Goal: Answer question/provide support

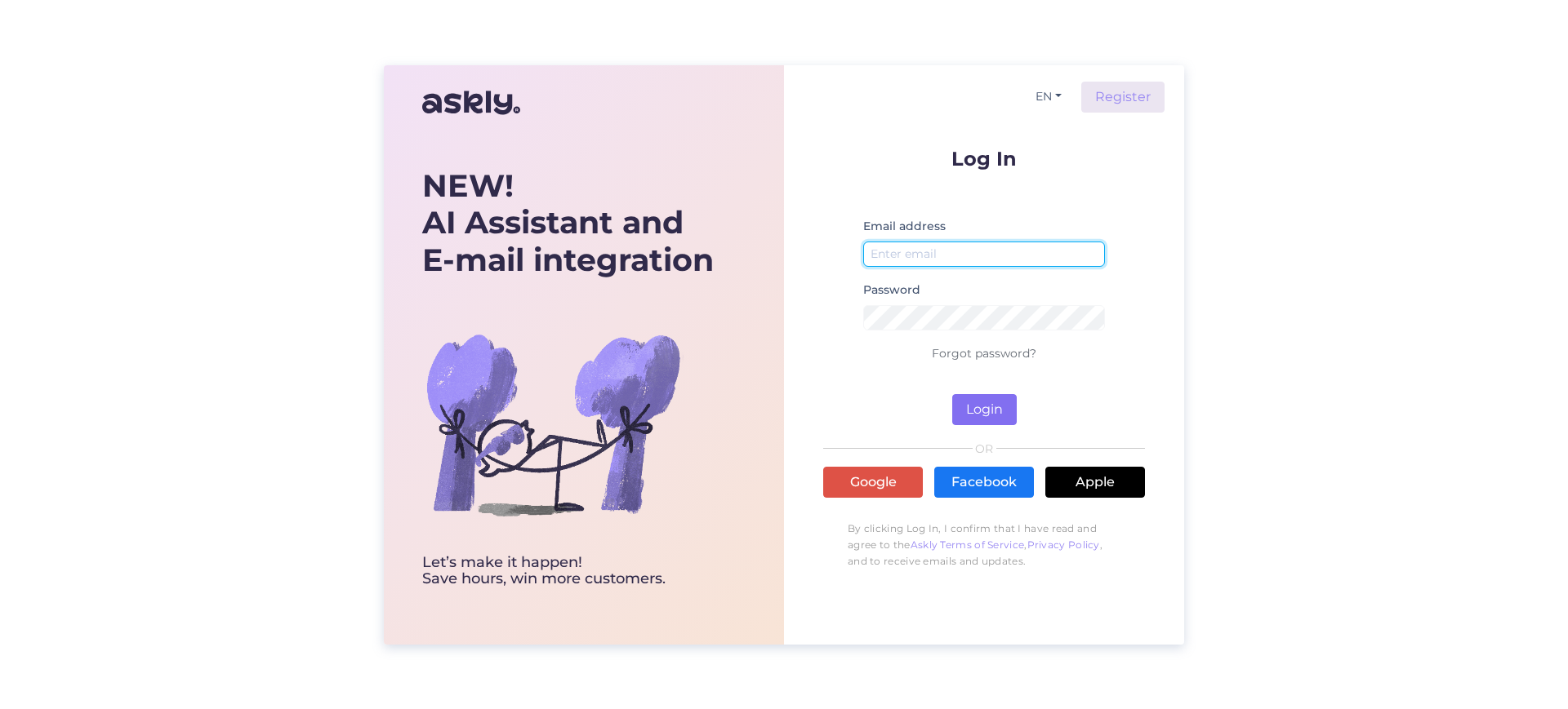
type input "[EMAIL_ADDRESS][DOMAIN_NAME]"
click at [981, 406] on button "Login" at bounding box center [984, 410] width 64 height 31
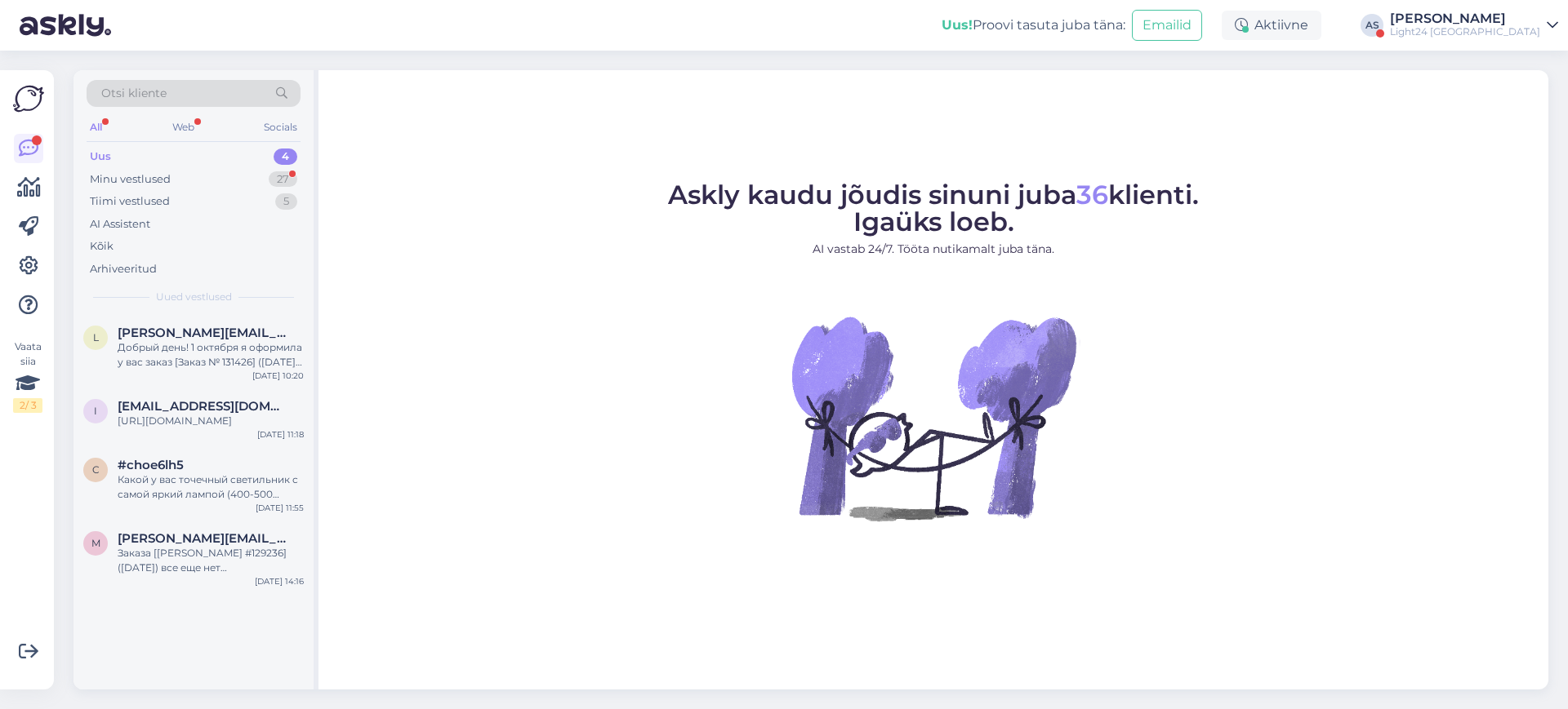
click at [1489, 5] on div "Uus! Proovi tasuta [PERSON_NAME]: Emailid Aktiivne AS [PERSON_NAME] Light24 [GE…" at bounding box center [784, 25] width 1568 height 51
click at [1492, 29] on div "Light24 [GEOGRAPHIC_DATA]" at bounding box center [1465, 32] width 150 height 13
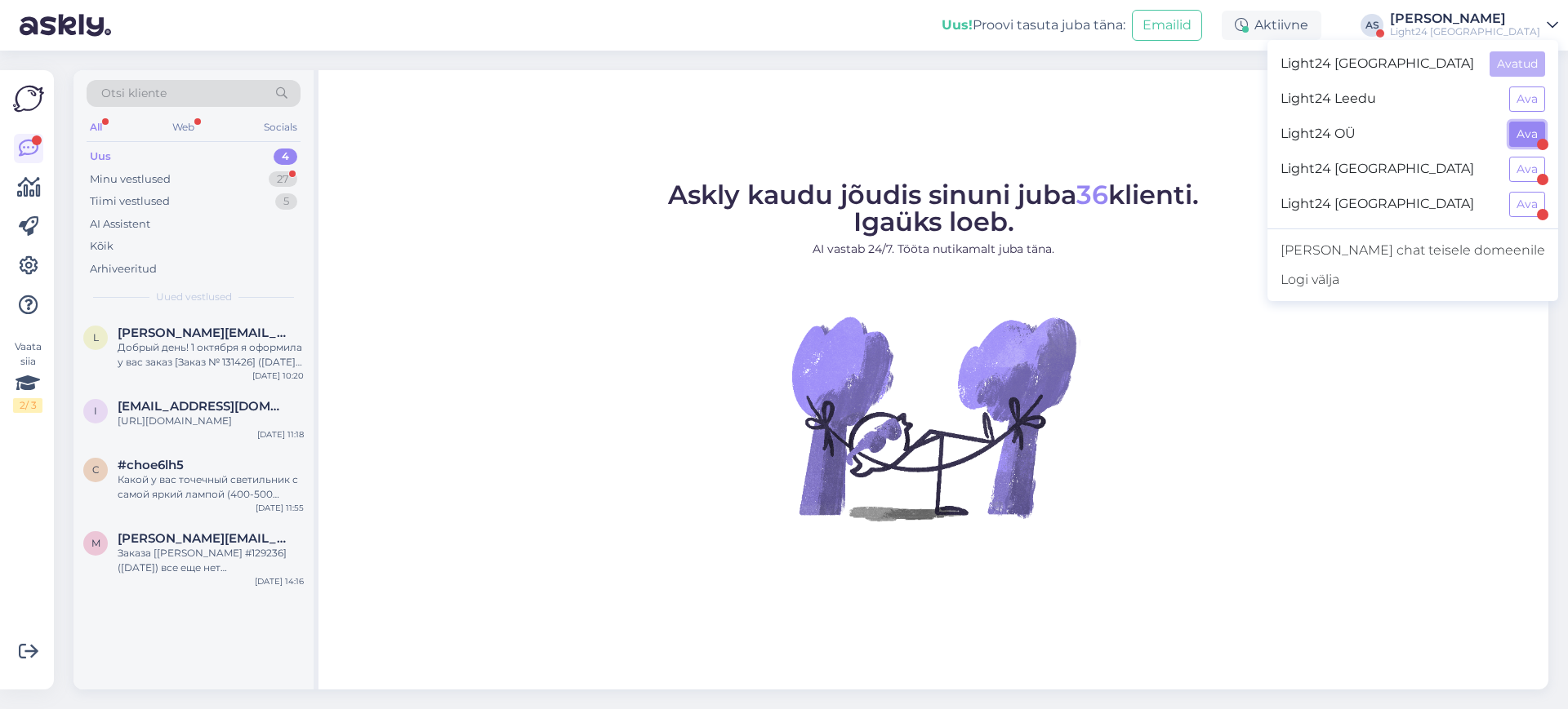
click at [1518, 132] on button "Ava" at bounding box center [1527, 134] width 36 height 25
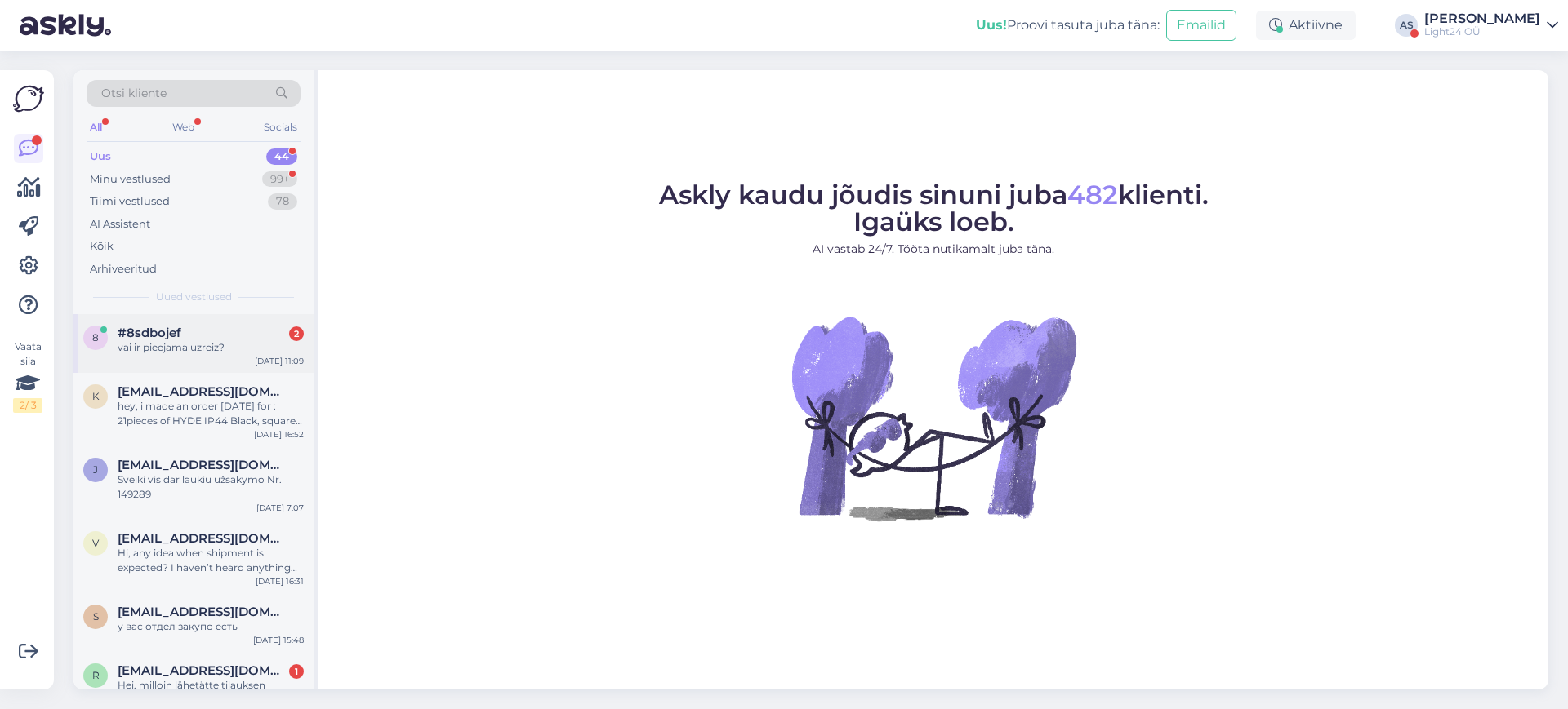
click at [185, 332] on div "#8sdbojef 2" at bounding box center [211, 333] width 186 height 14
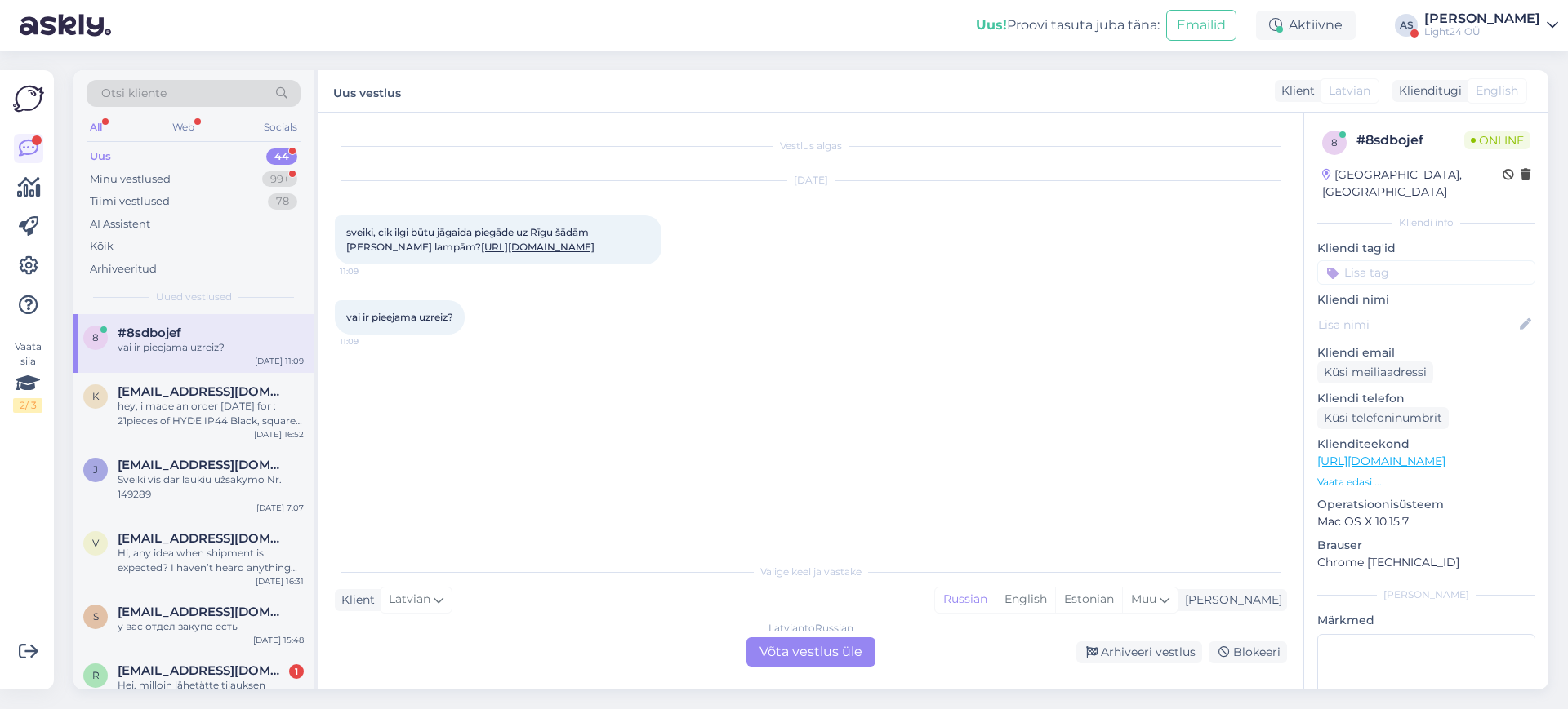
click at [809, 648] on div "[DEMOGRAPHIC_DATA] to Russian Võta vestlus üle" at bounding box center [811, 652] width 129 height 29
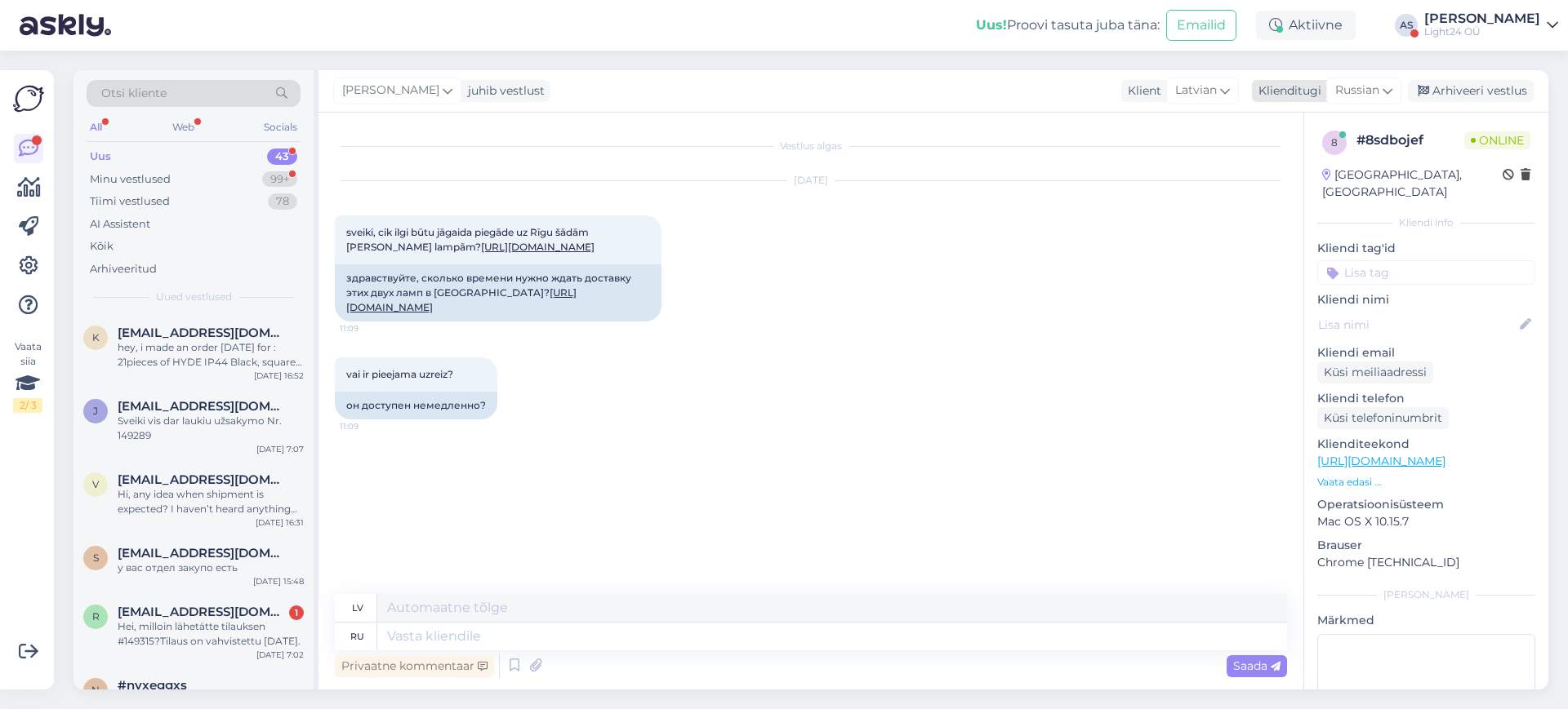
click at [1387, 92] on icon at bounding box center [1387, 90] width 10 height 18
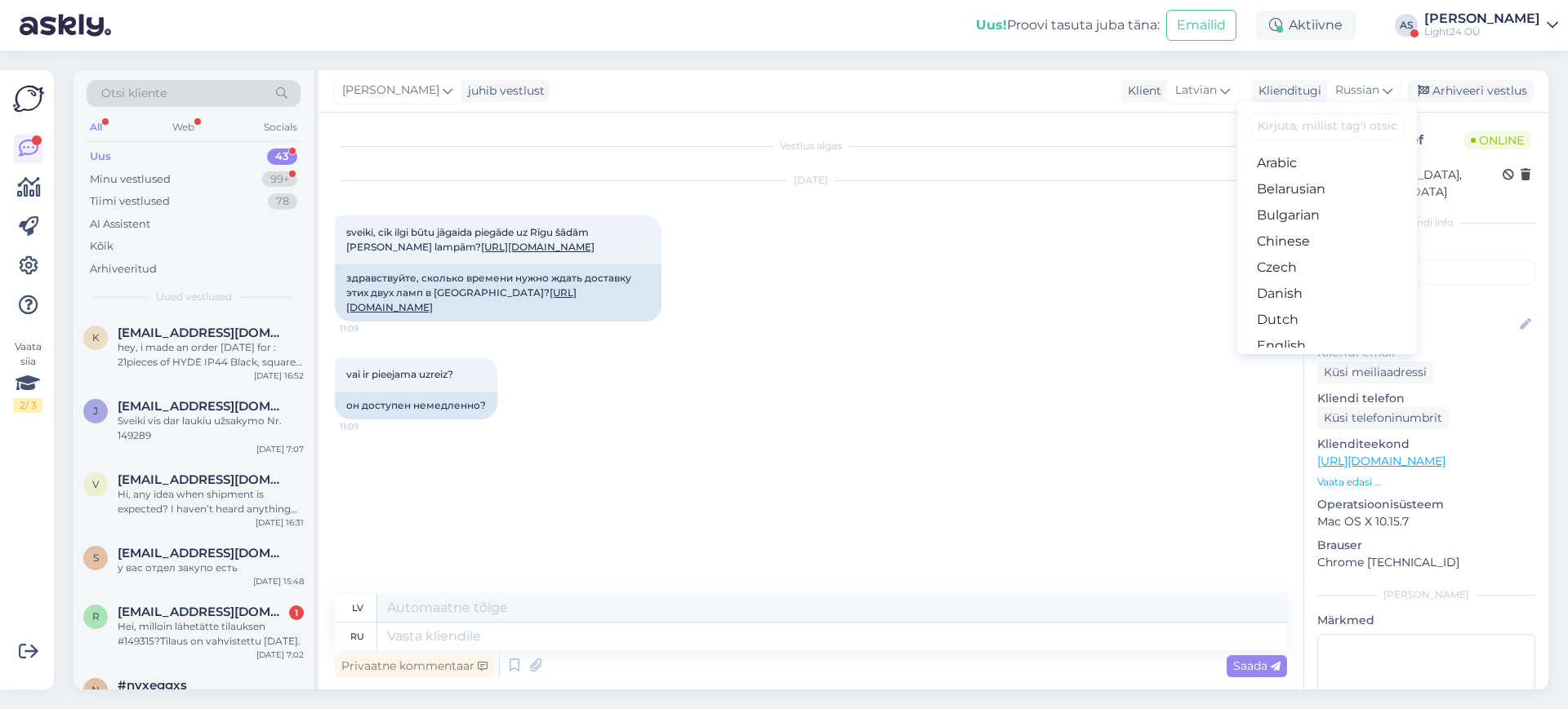
click at [1300, 122] on input at bounding box center [1326, 126] width 154 height 25
type input "es"
click at [1274, 196] on link "Estonian" at bounding box center [1326, 189] width 180 height 26
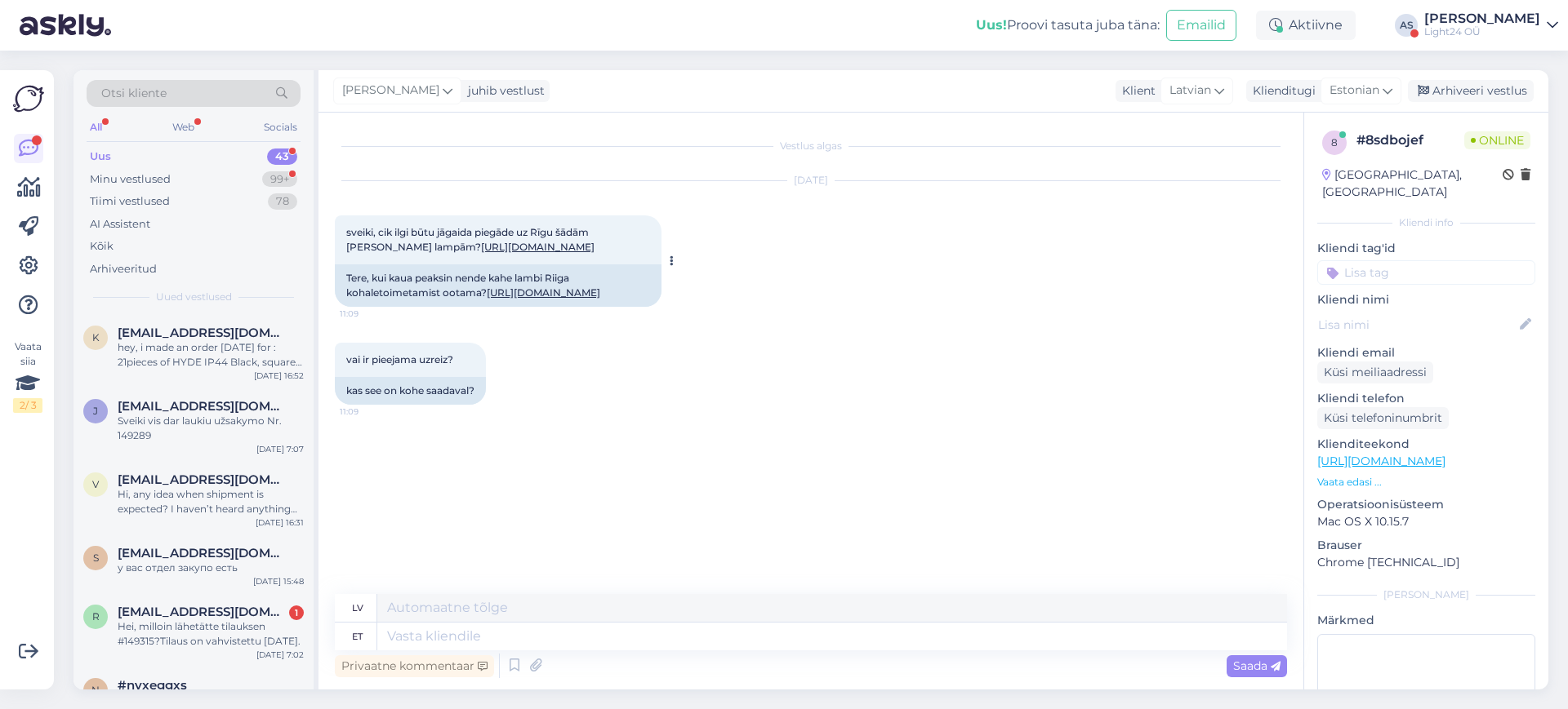
click at [518, 298] on link "[URL][DOMAIN_NAME]" at bounding box center [543, 293] width 113 height 13
click at [482, 645] on textarea at bounding box center [832, 636] width 909 height 28
type textarea "TER"
type textarea "T"
type textarea "TERE"
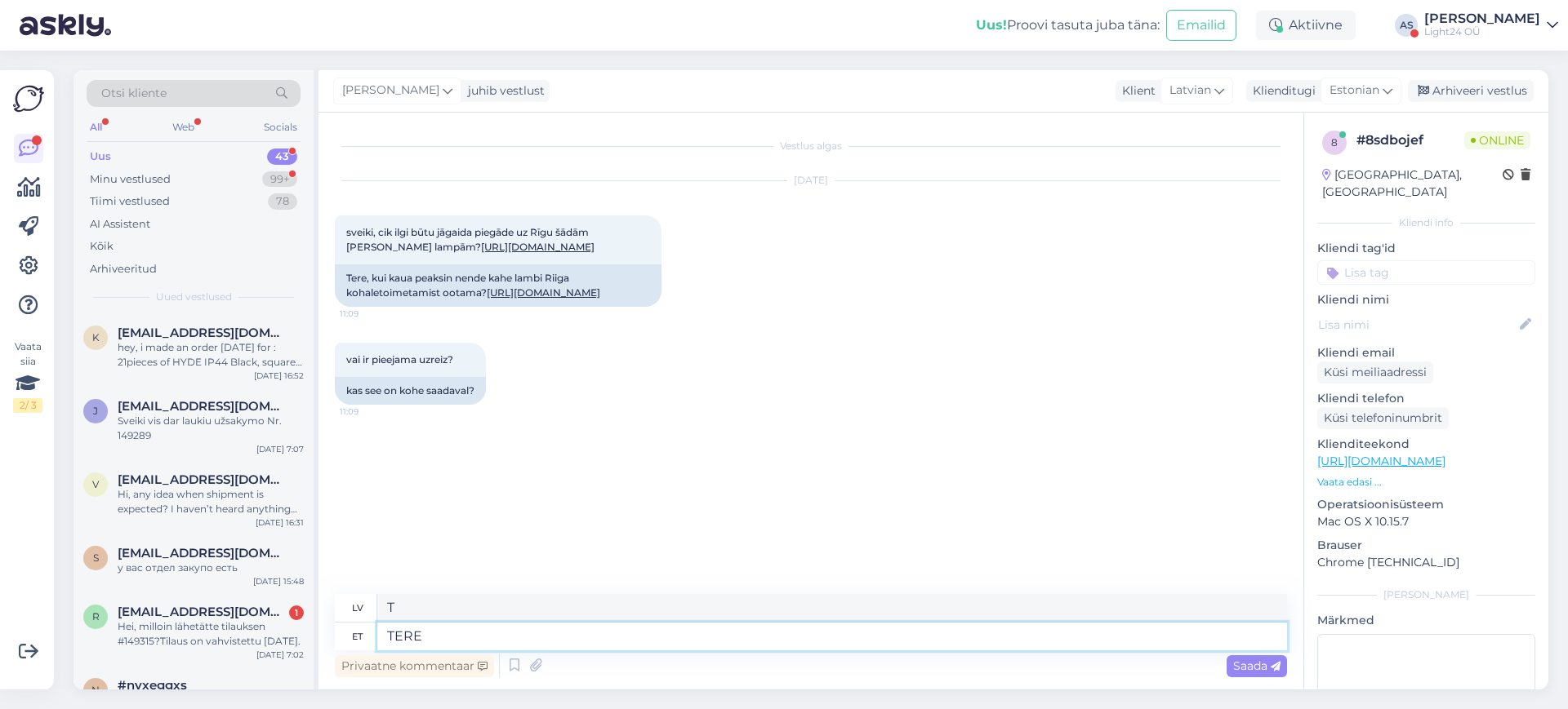
type textarea "SVEIKI"
type textarea "Tere,"
type textarea "Sveiki,"
type textarea "Tere, valgustid"
type textarea "Sveiki, gaismas"
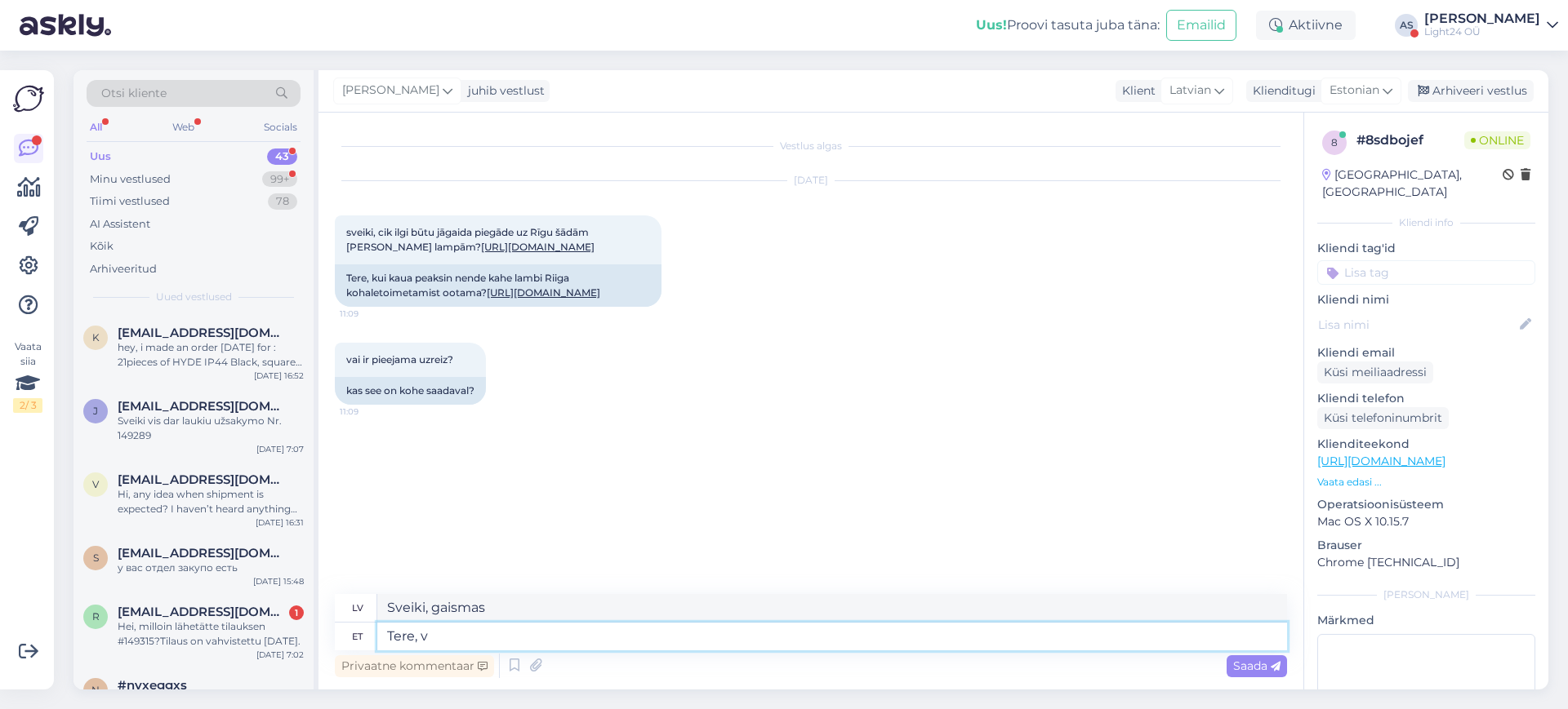
type textarea "Tere,"
type textarea "Sveiki,"
type textarea "Tere, see m"
type textarea "Sveiki, šis"
type textarea "Tere, see mudel o"
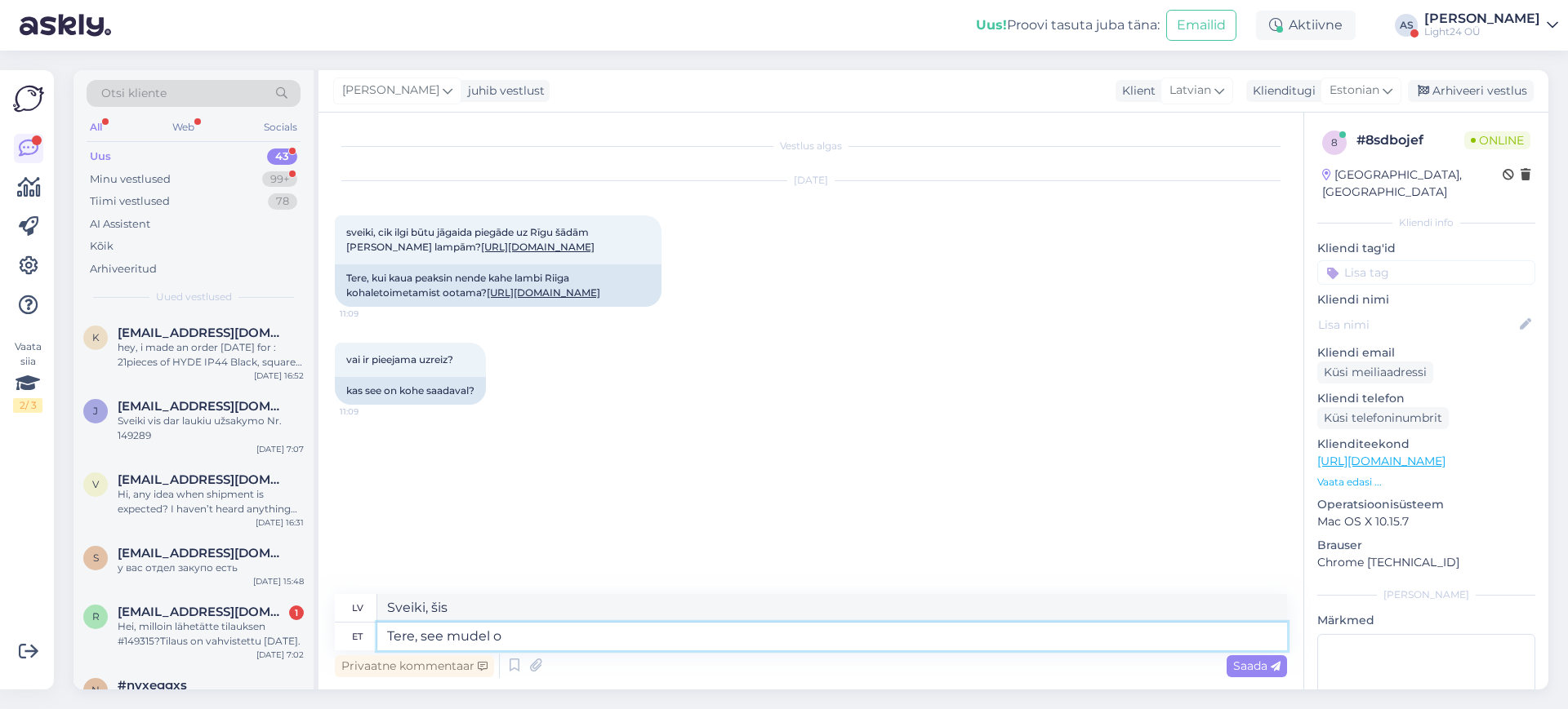
type textarea "Sveiki, šis modelis"
type textarea "Tere, see mudel on l"
type textarea "Sveiki, šis modelis ir"
type textarea "Tere, see mudel on [GEOGRAPHIC_DATA] o"
type textarea "Sveiki, šis modelis ir noliktavā."
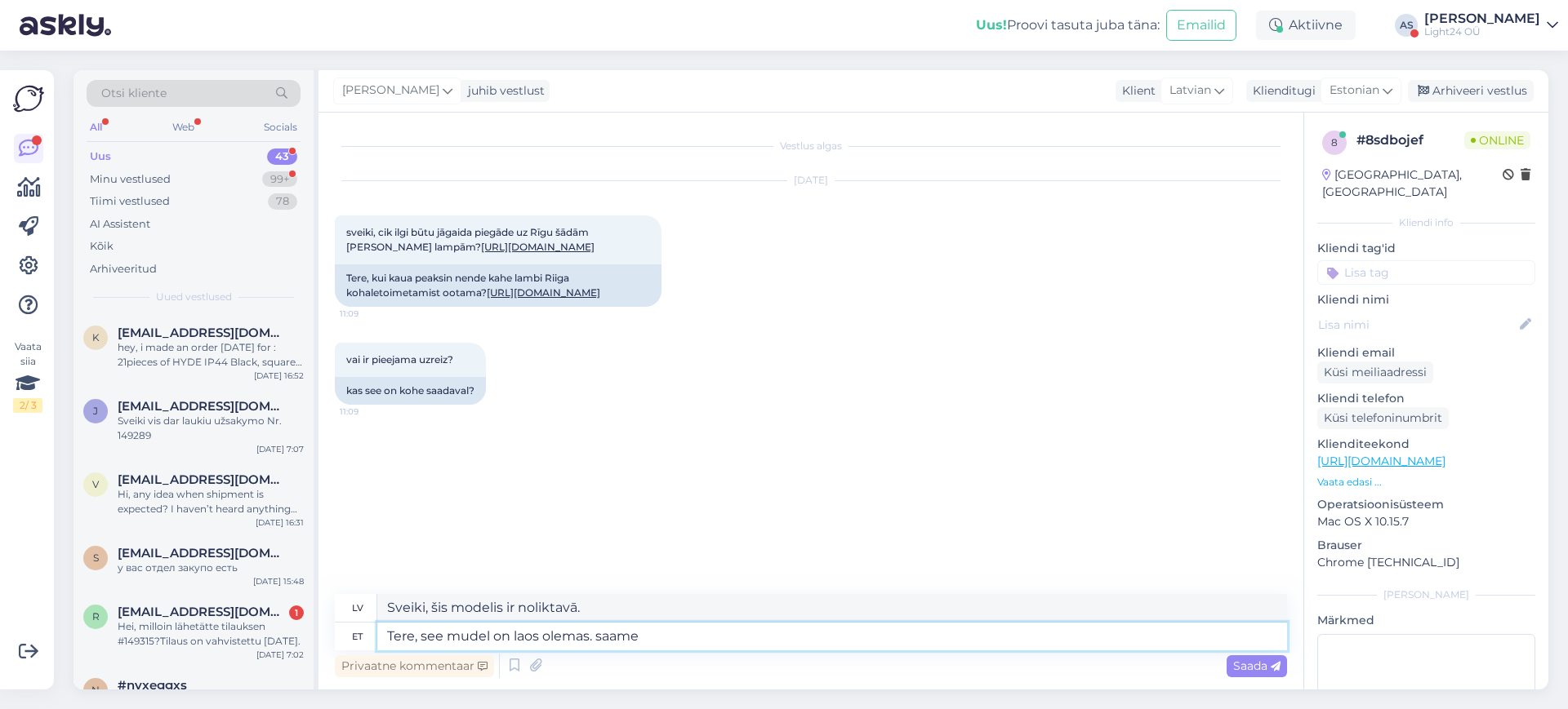
type textarea "Tere, see mudel on laos olemas. saame k"
type textarea "Sveiki, šis modelis ir noliktavā. Mēs varam"
type textarea "Tere, see mudel on laos olemas. saame kohe vä"
type textarea "Sveiki, šis modelis ir noliktavā. Varam piegādāt nekavējoties."
type textarea "Tere, see mudel on laos olemas. saame kohe välja s"
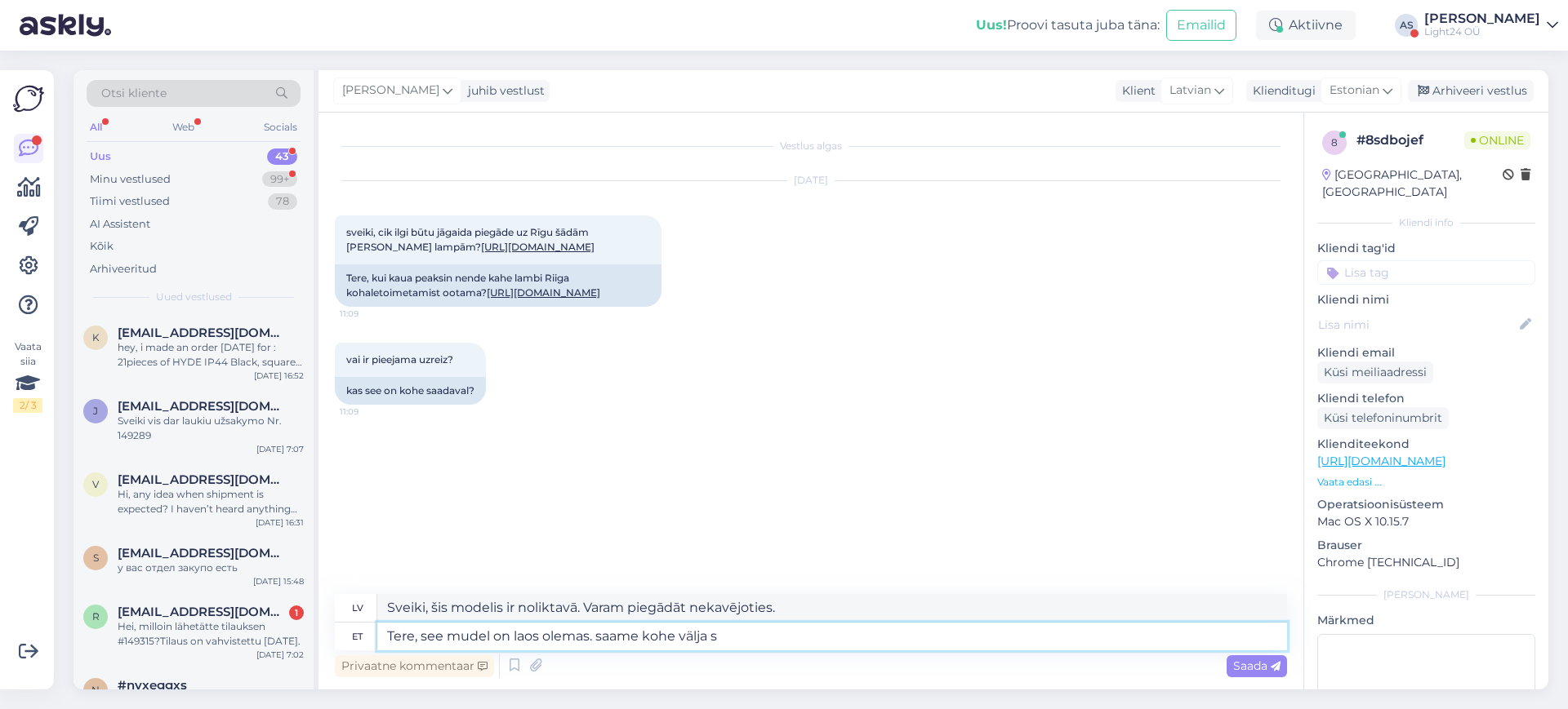
type textarea "Sveiki, šis modelis ir noliktavā. Mēs to nekavējoties nosūtīsim."
type textarea "Tere, see mudel on laos olemas. saame kohe välja saata"
type textarea "Sveiki, šis modelis ir noliktavā. Varam to nosūtīt nekavējoties."
type textarea "Tere, see mudel on laos olemas. saame kohe välja saata"
click at [1242, 668] on span "Saada" at bounding box center [1257, 666] width 47 height 14
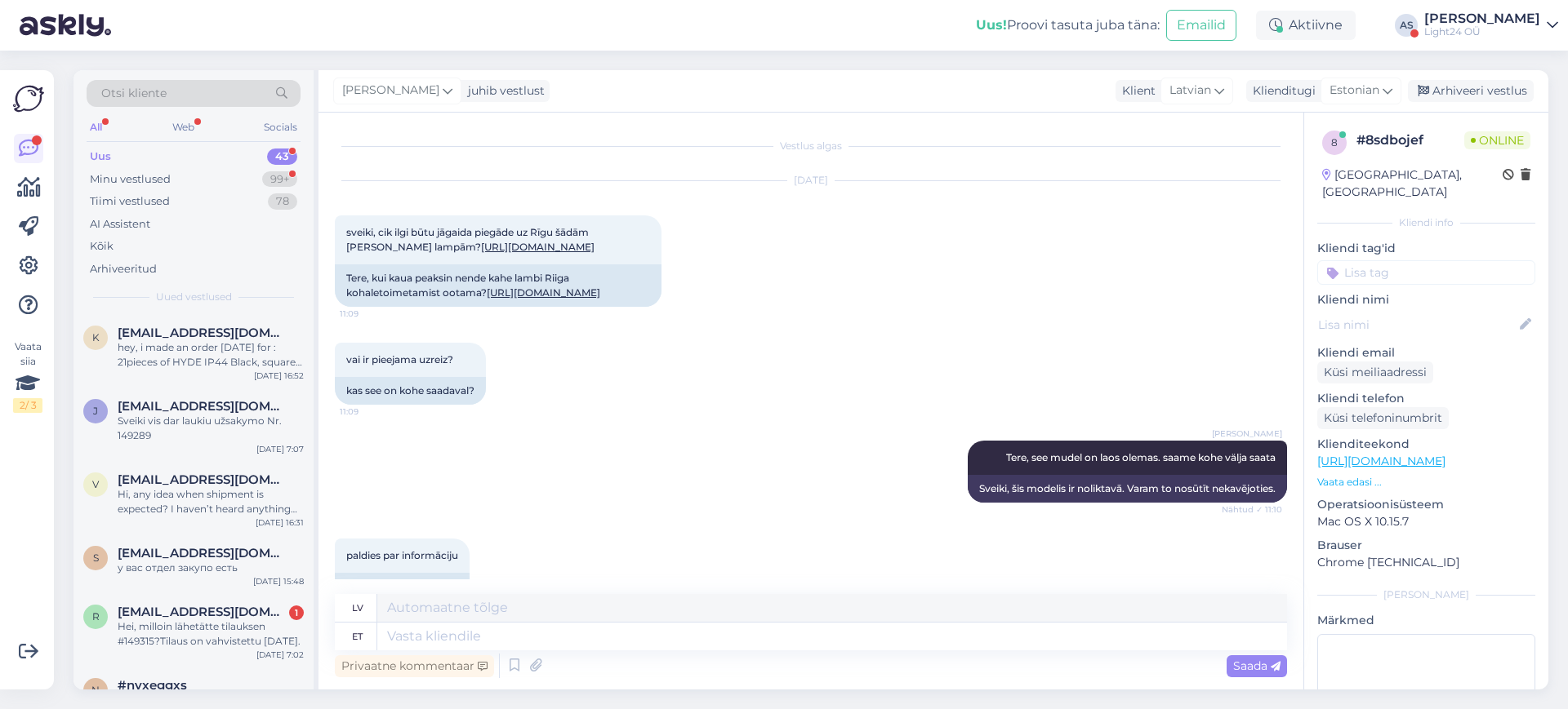
scroll to position [98, 0]
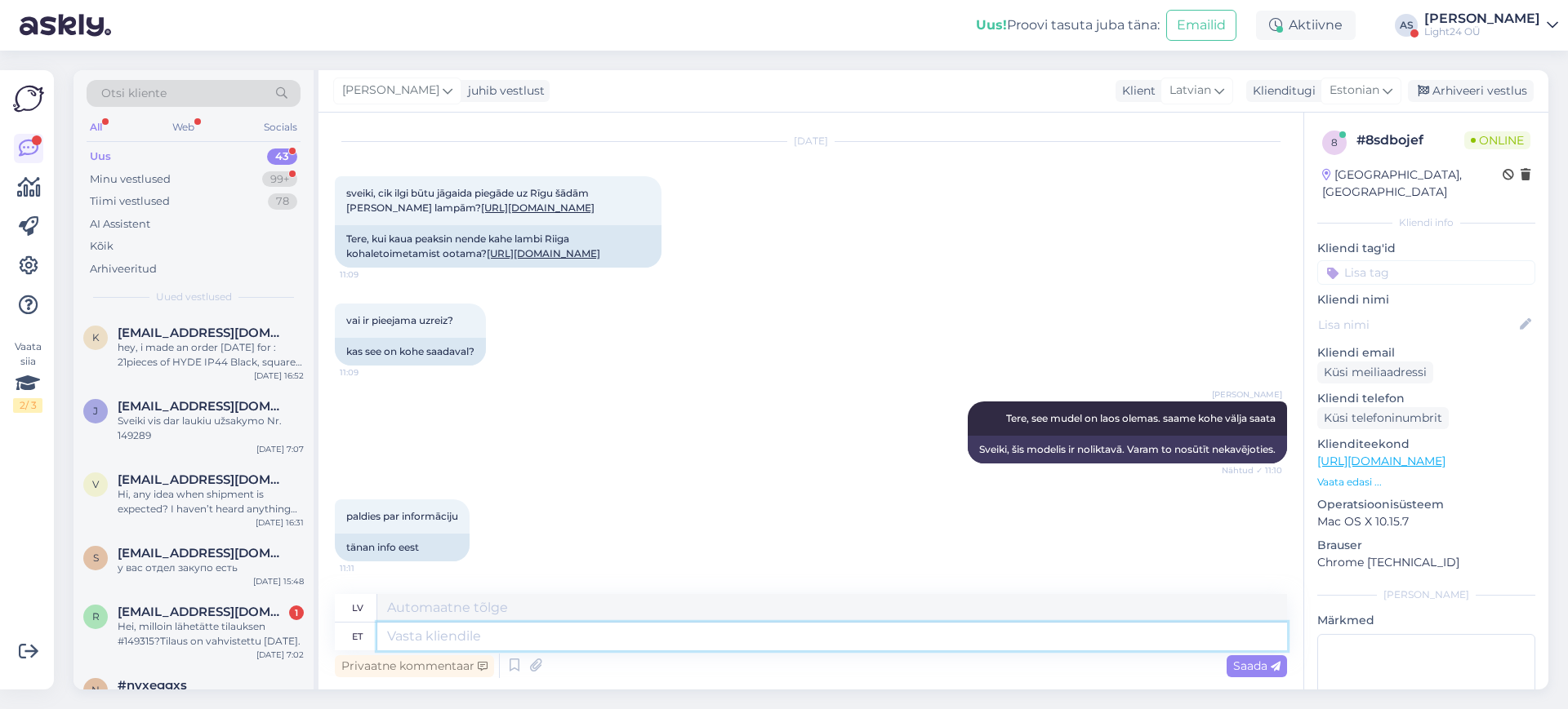
click at [591, 638] on textarea at bounding box center [832, 636] width 909 height 28
type textarea "Palun,"
type textarea "Lūdzu,"
type textarea "Palun, kui v"
type textarea "Lūdzu, ja"
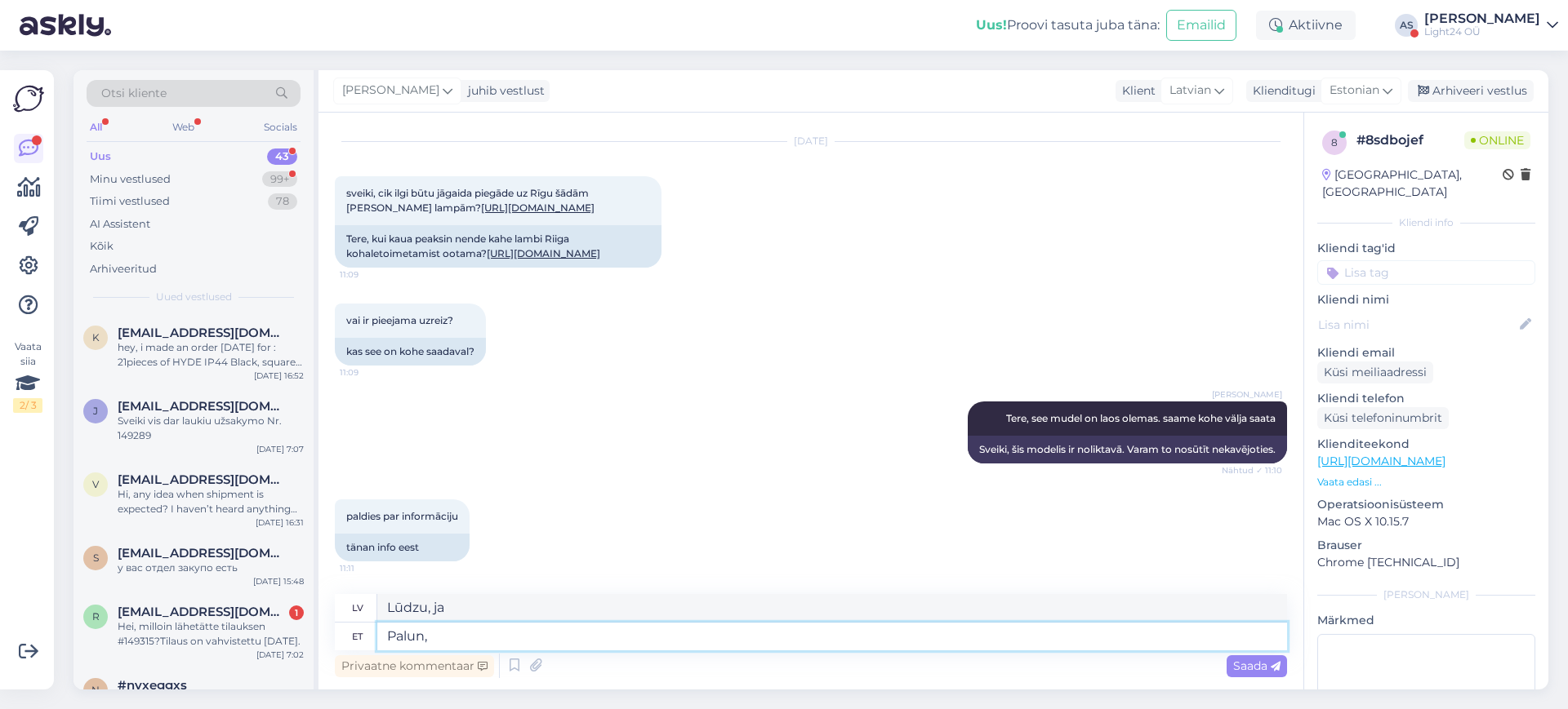
type textarea "Palun,"
type textarea "Lūdzu,"
type textarea "Palun"
type textarea "Lūdzu"
type textarea "Palun. K"
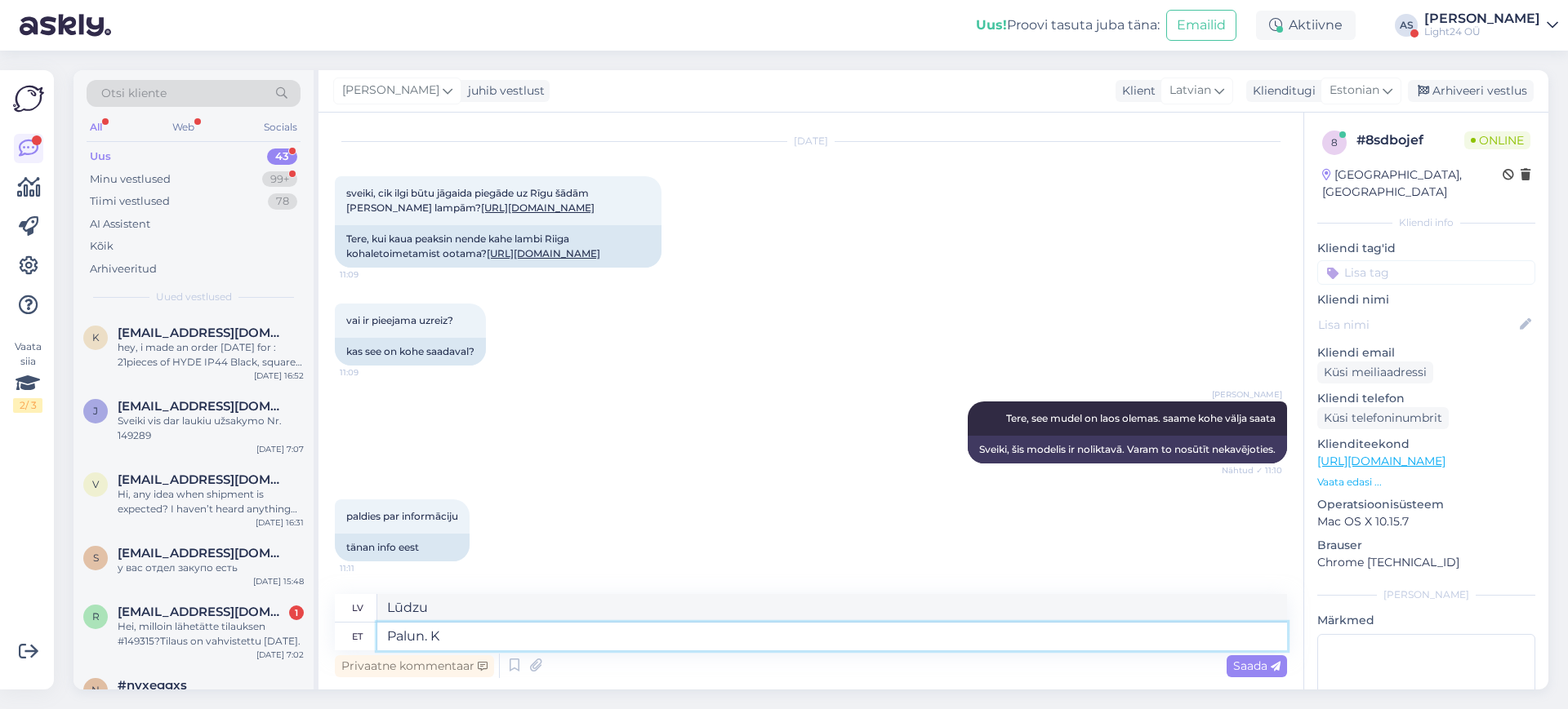
type textarea "Lūdzu."
type textarea "Palun. [PERSON_NAME]"
type textarea "Lūdzu. Ja"
type textarea "P"
type textarea "Lūdzu."
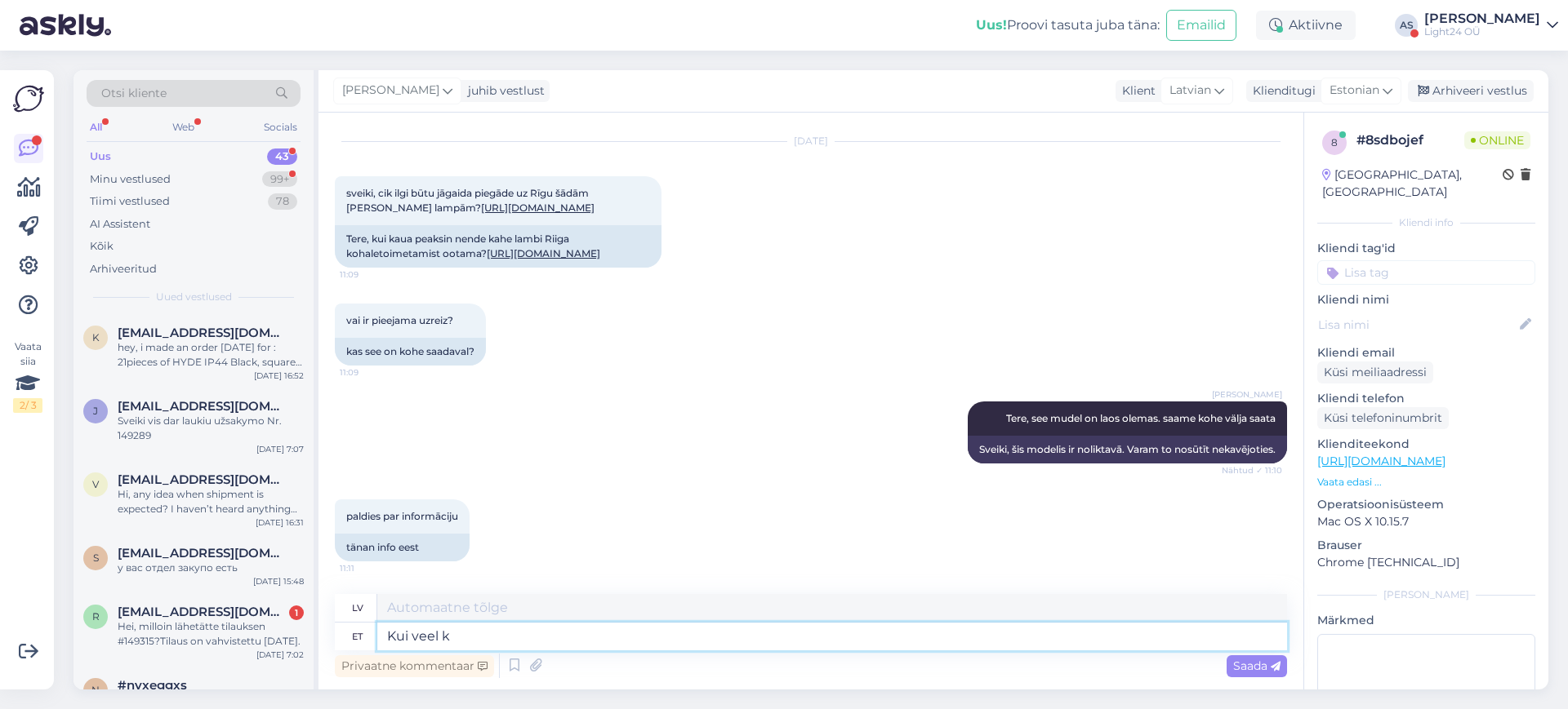
type textarea "Kui veel kü"
type textarea "[PERSON_NAME]"
type textarea "Kui veel küs"
type textarea "[PERSON_NAME]"
type textarea "Kui veel küsimusi, si"
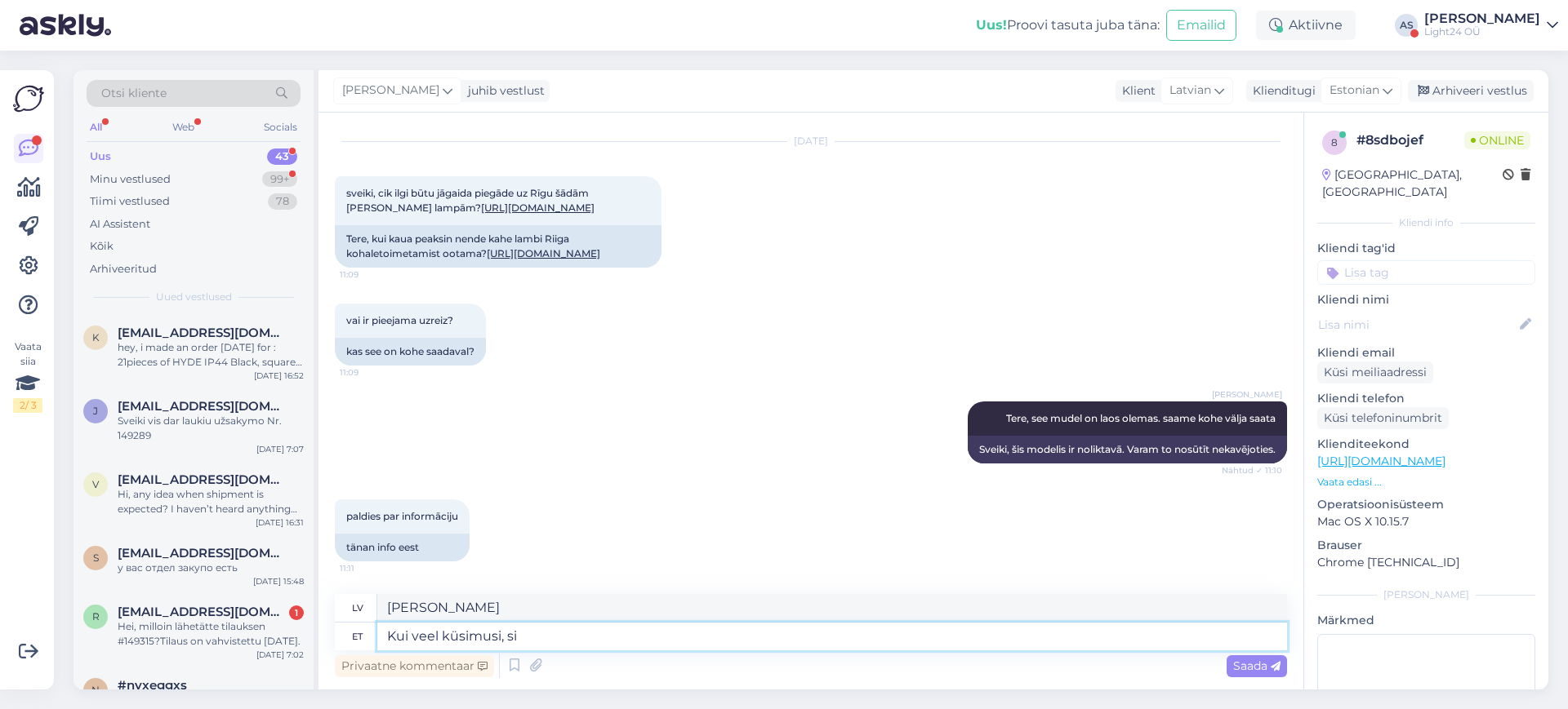
type textarea "[PERSON_NAME] ir [PERSON_NAME] jautājumi,"
type textarea "Kui veel küsimusi, siis aitan me"
type textarea "[PERSON_NAME] ir [PERSON_NAME] jautājumi, es palīdzēšu."
type textarea "Kui veel küsimusi, siis aitan meeleldi"
type textarea "[PERSON_NAME] ir [PERSON_NAME] jautājumi, labprāt palīdzēšu."
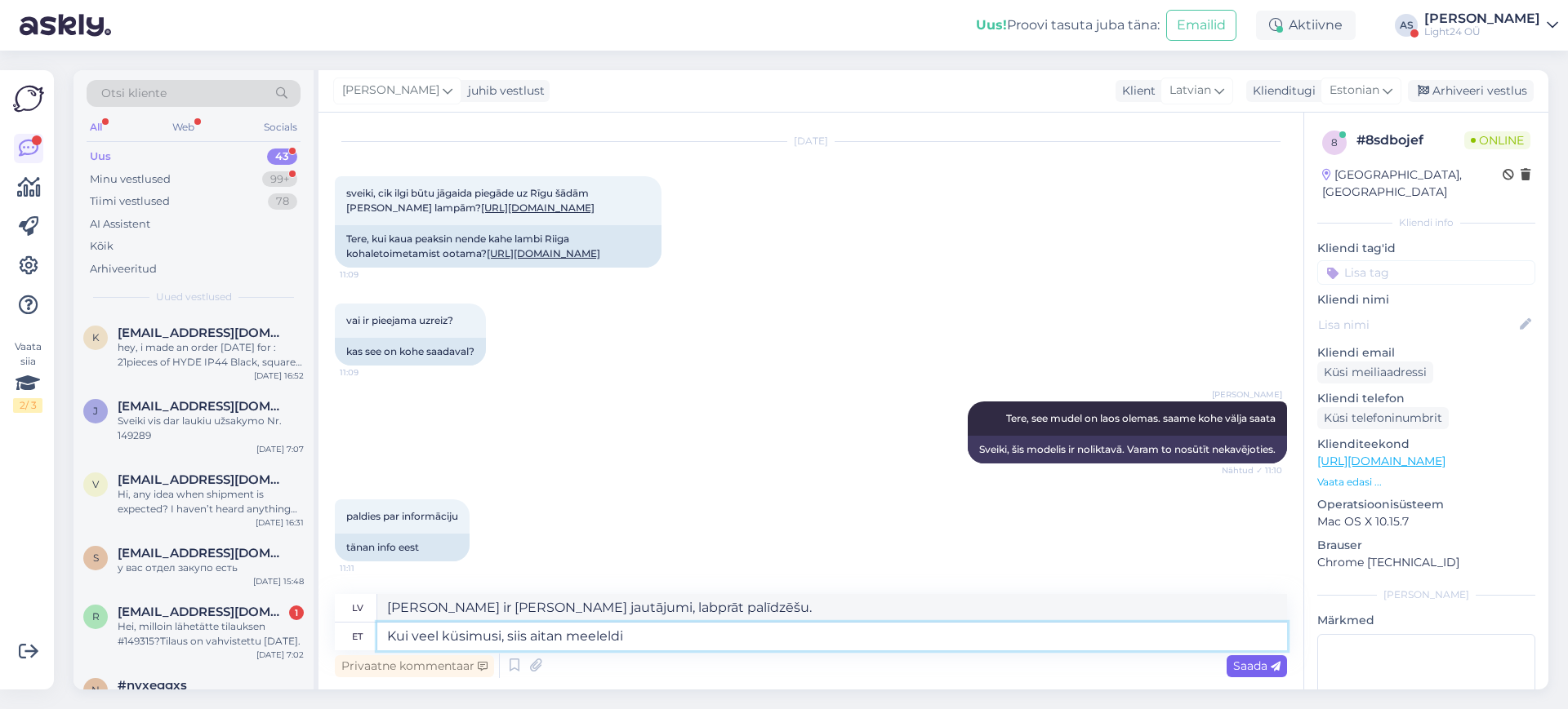
type textarea "Kui veel küsimusi, siis aitan meeleldi"
click at [1243, 667] on span "Saada" at bounding box center [1257, 666] width 47 height 14
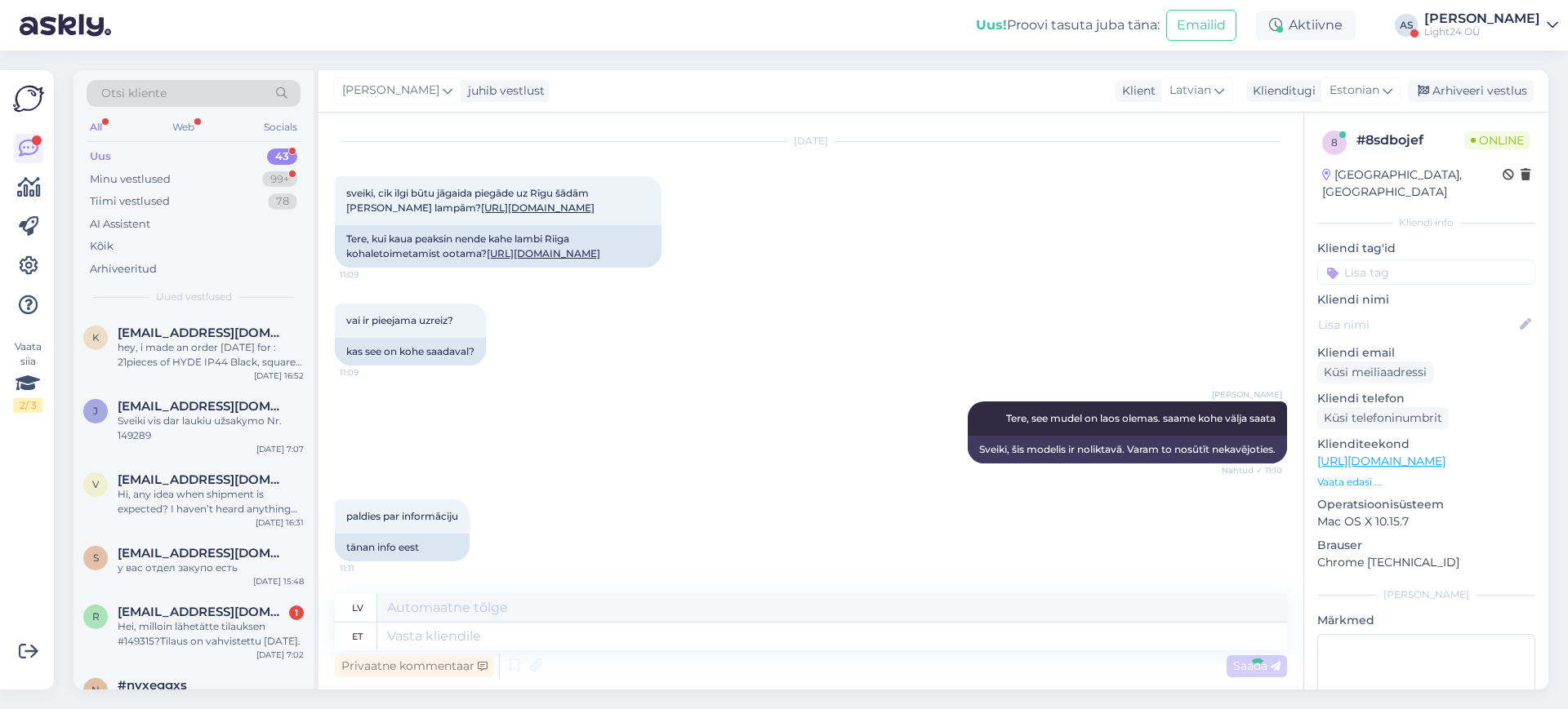
scroll to position [196, 0]
